Goal: Task Accomplishment & Management: Use online tool/utility

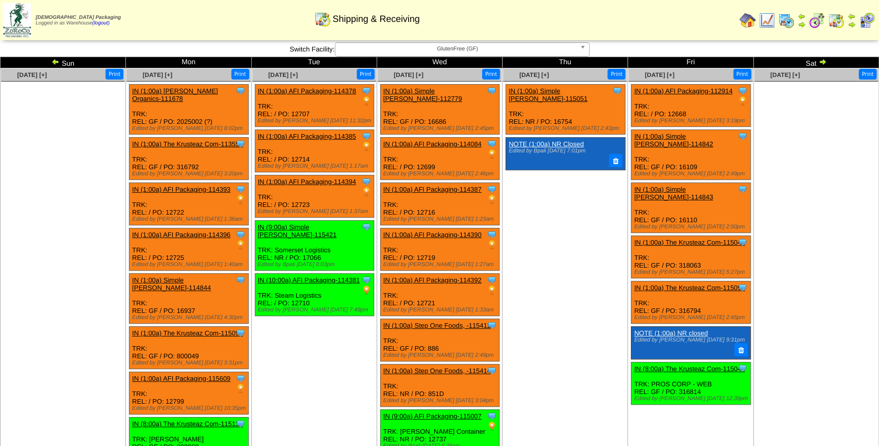
click at [130, 381] on div "Clone Item IN (1:00a) AFI Packaging-115609 AFI Packaging ScheduleID: 115609 400…" at bounding box center [188, 393] width 119 height 42
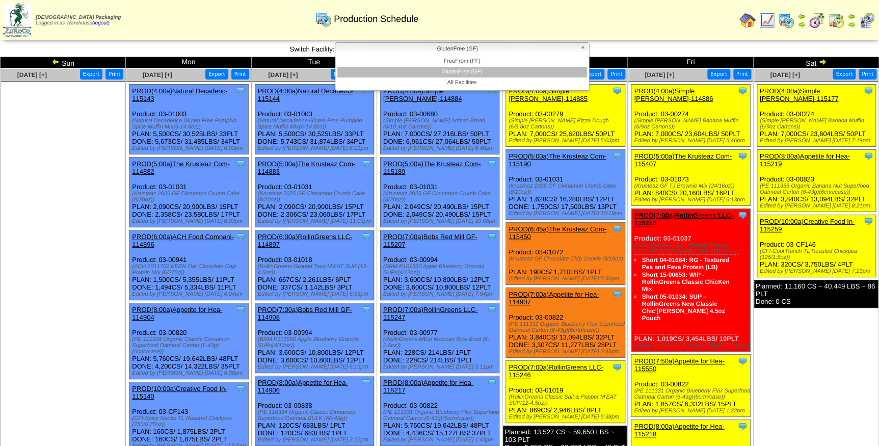
click at [470, 51] on span "GlutenFree (GF)" at bounding box center [457, 49] width 236 height 12
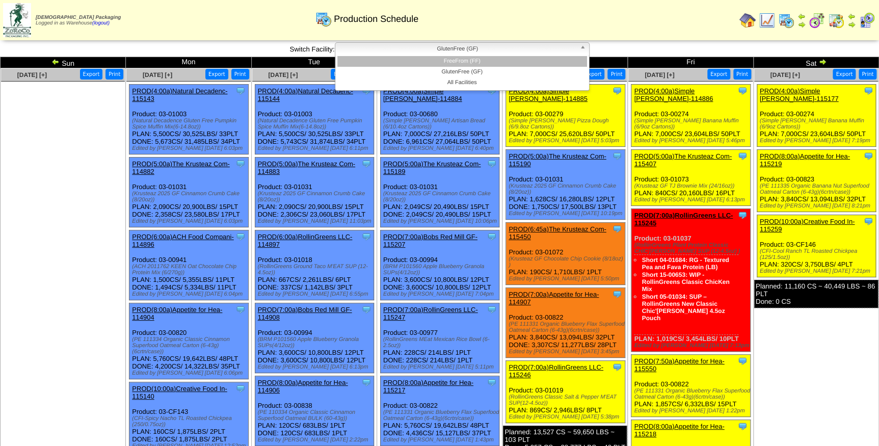
click at [468, 59] on li "FreeFrom (FF)" at bounding box center [462, 61] width 250 height 11
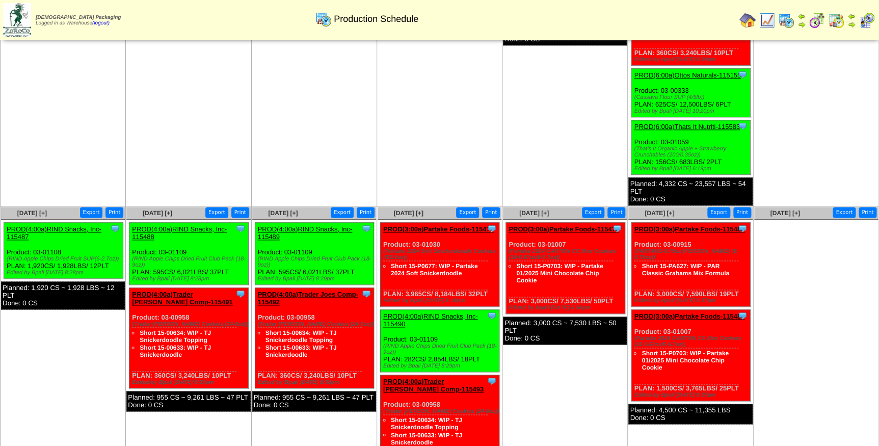
scroll to position [520, 0]
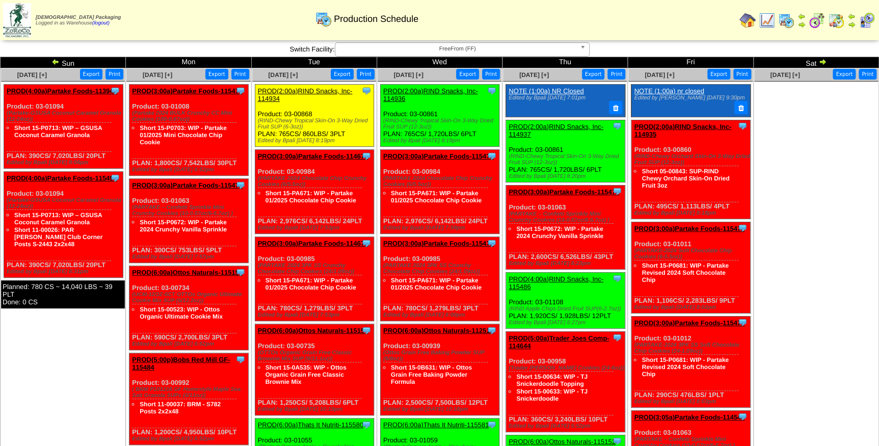
click at [316, 92] on link "PROD(2:00a)RIND Snacks, Inc-114934" at bounding box center [305, 94] width 95 height 15
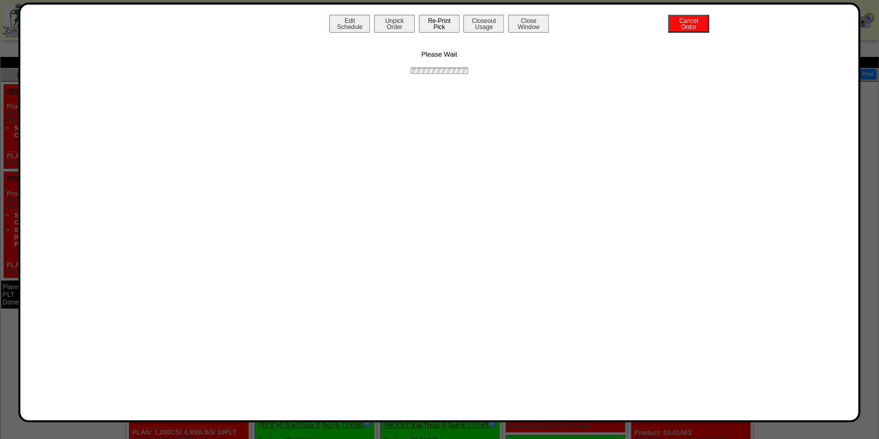
click at [429, 28] on button "Re-Print Pick" at bounding box center [439, 24] width 41 height 18
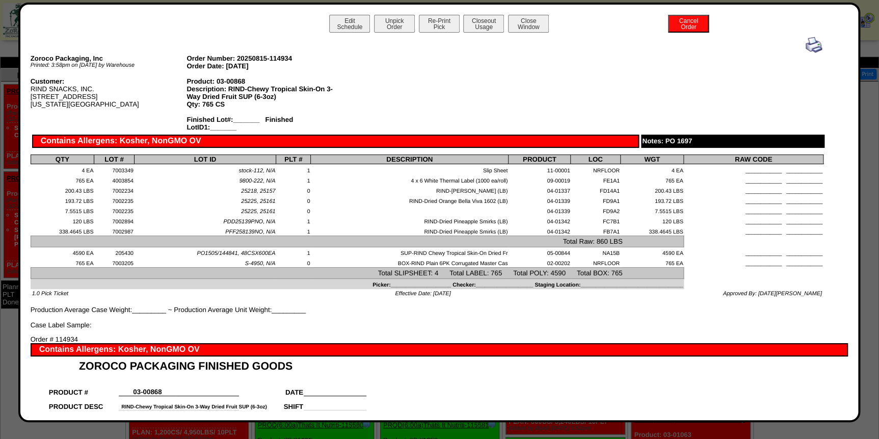
click at [808, 43] on img at bounding box center [813, 45] width 16 height 16
